Goal: Check status

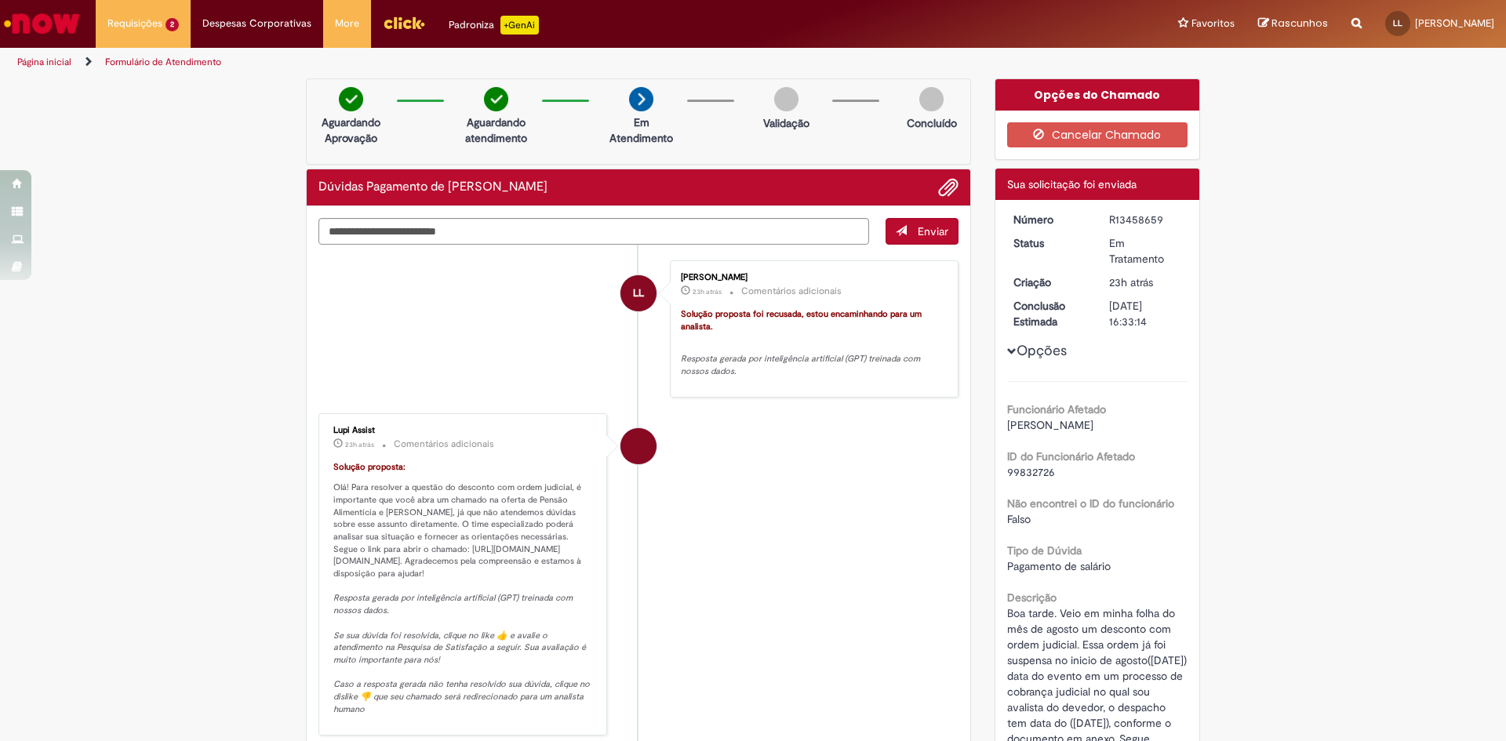
drag, startPoint x: 0, startPoint y: 0, endPoint x: 133, endPoint y: 391, distance: 413.3
click at [133, 391] on div "Verificar Código de Barras Aguardando Aprovação Aguardando atendimento Em Atend…" at bounding box center [753, 659] width 1506 height 1163
